Goal: Task Accomplishment & Management: Complete application form

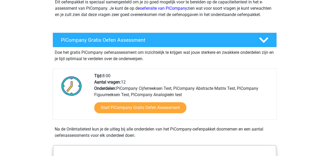
scroll to position [105, 0]
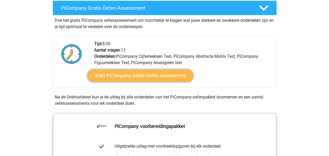
click at [139, 82] on link "Start PiCompany Gratis Oefen Assessment" at bounding box center [140, 75] width 106 height 13
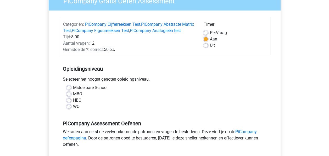
scroll to position [52, 0]
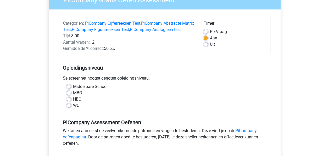
click at [73, 108] on label "WO" at bounding box center [76, 105] width 7 height 6
click at [70, 107] on input "WO" at bounding box center [69, 104] width 4 height 5
radio input "true"
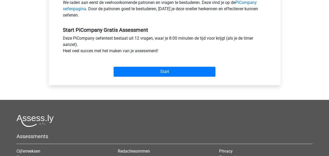
scroll to position [183, 0]
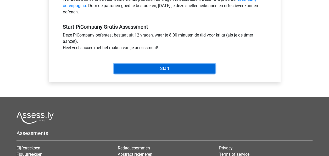
click at [168, 73] on input "Start" at bounding box center [165, 68] width 102 height 10
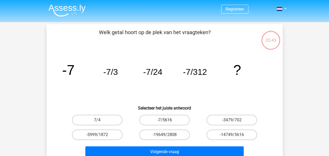
click at [170, 119] on label "-7/5616" at bounding box center [164, 120] width 51 height 10
click at [168, 120] on input "-7/5616" at bounding box center [166, 121] width 3 height 3
radio input "true"
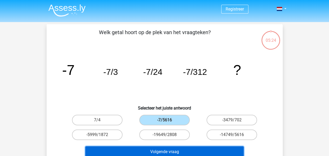
click at [185, 148] on button "Volgende vraag" at bounding box center [164, 151] width 159 height 11
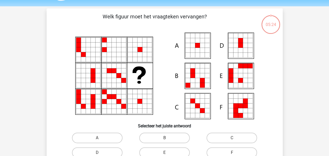
scroll to position [24, 0]
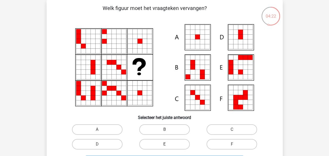
click at [169, 146] on label "E" at bounding box center [164, 144] width 51 height 10
click at [168, 146] on input "E" at bounding box center [166, 145] width 3 height 3
radio input "true"
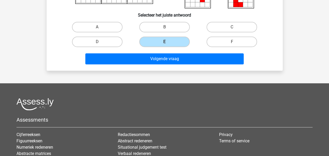
scroll to position [129, 0]
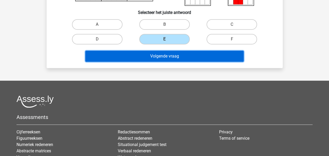
click at [164, 55] on button "Volgende vraag" at bounding box center [164, 56] width 159 height 11
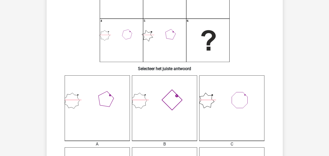
scroll to position [105, 0]
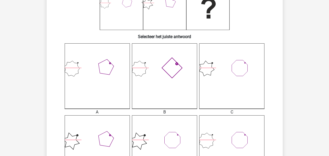
click at [95, 138] on icon at bounding box center [97, 147] width 65 height 65
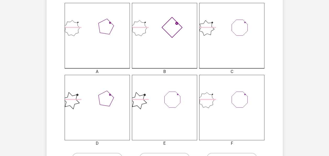
scroll to position [183, 0]
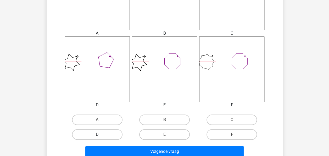
click at [96, 135] on label "D" at bounding box center [97, 134] width 51 height 10
click at [97, 135] on input "D" at bounding box center [98, 135] width 3 height 3
radio input "true"
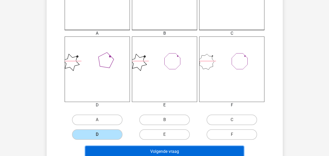
click at [140, 150] on button "Volgende vraag" at bounding box center [164, 151] width 159 height 11
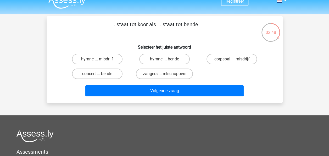
scroll to position [0, 0]
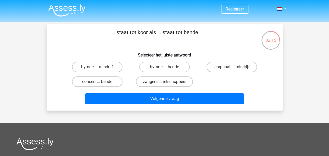
click at [160, 80] on label "zangers ... relschoppers" at bounding box center [164, 81] width 57 height 10
click at [165, 81] on input "zangers ... relschoppers" at bounding box center [166, 82] width 3 height 3
radio input "true"
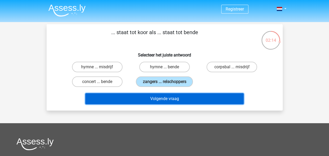
click at [188, 99] on button "Volgende vraag" at bounding box center [164, 98] width 159 height 11
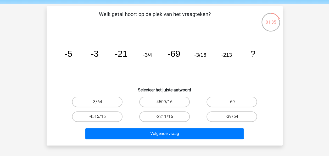
scroll to position [26, 0]
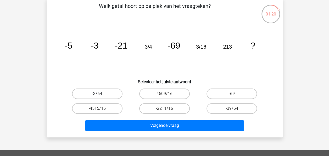
click at [110, 93] on label "-3/64" at bounding box center [97, 93] width 51 height 10
click at [101, 94] on input "-3/64" at bounding box center [98, 95] width 3 height 3
radio input "true"
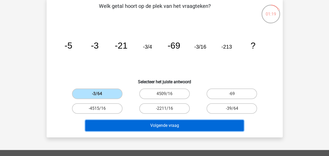
click at [151, 123] on button "Volgende vraag" at bounding box center [164, 125] width 159 height 11
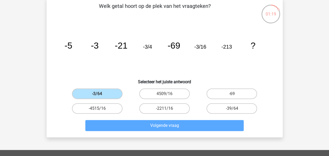
scroll to position [24, 0]
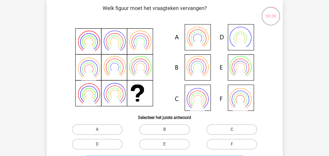
click at [229, 130] on label "C" at bounding box center [232, 129] width 51 height 10
click at [232, 130] on input "C" at bounding box center [233, 130] width 3 height 3
radio input "true"
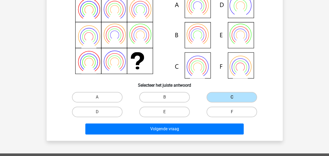
scroll to position [77, 0]
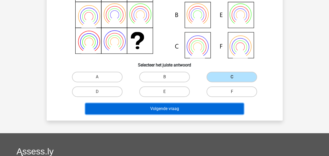
click at [183, 110] on button "Volgende vraag" at bounding box center [164, 108] width 159 height 11
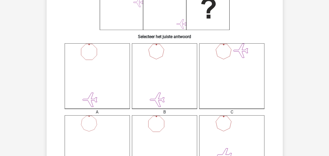
scroll to position [183, 0]
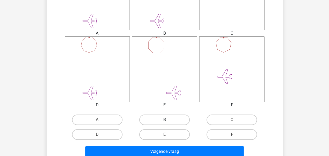
click at [184, 120] on label "B" at bounding box center [164, 119] width 51 height 10
click at [168, 120] on input "B" at bounding box center [166, 120] width 3 height 3
radio input "true"
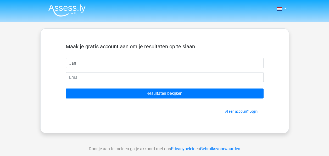
type input "Jan"
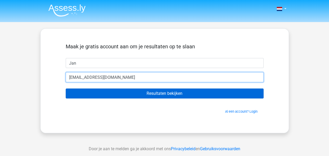
type input "toque.faag0@icloud.com"
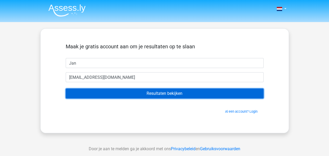
click at [191, 95] on input "Resultaten bekijken" at bounding box center [165, 93] width 198 height 10
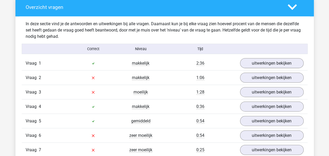
scroll to position [603, 0]
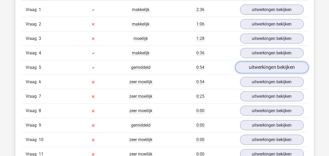
click at [274, 64] on link "uitwerkingen bekijken" at bounding box center [271, 68] width 73 height 12
